Goal: Task Accomplishment & Management: Manage account settings

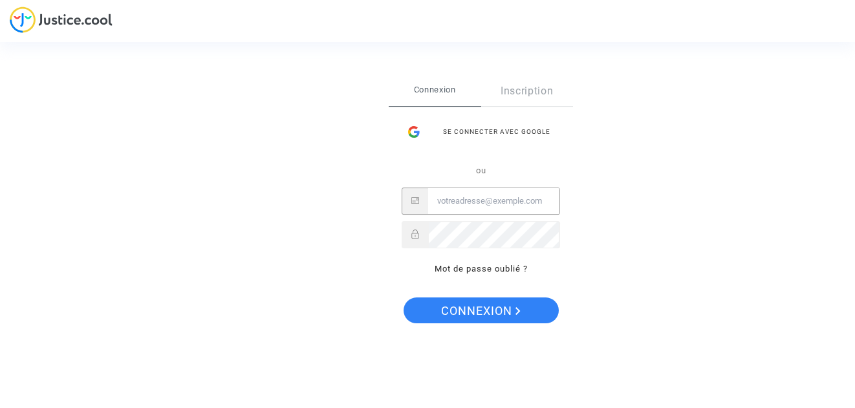
click at [471, 201] on input "Email" at bounding box center [493, 201] width 131 height 26
type input "[EMAIL_ADDRESS][PERSON_NAME][DOMAIN_NAME]"
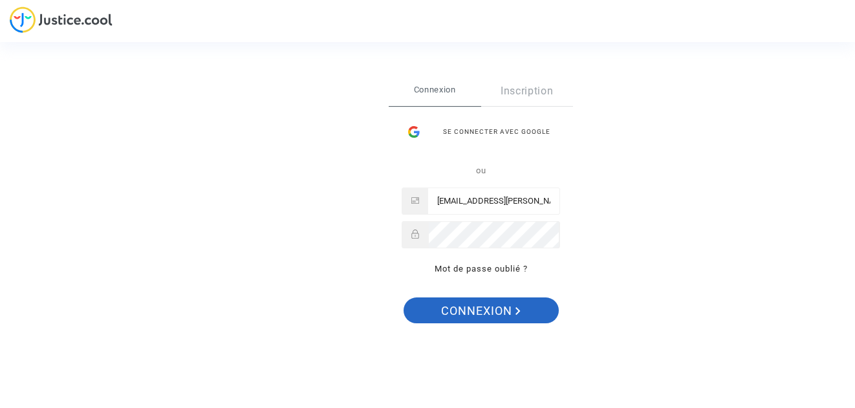
click at [468, 306] on span "Connexion" at bounding box center [481, 311] width 80 height 27
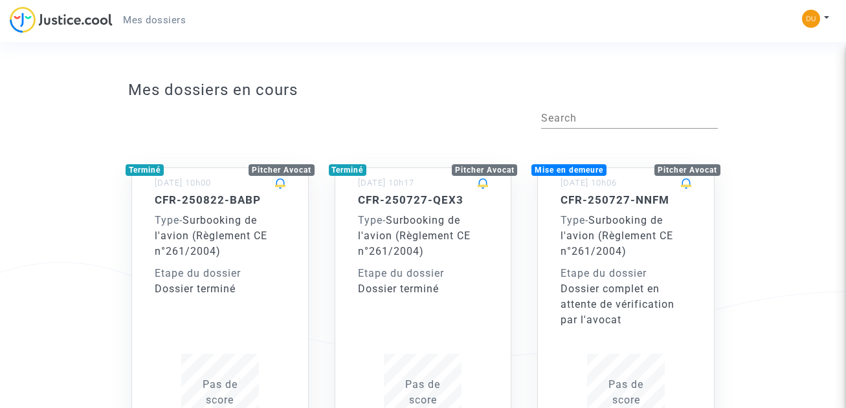
scroll to position [65, 0]
